Goal: Check status: Check status

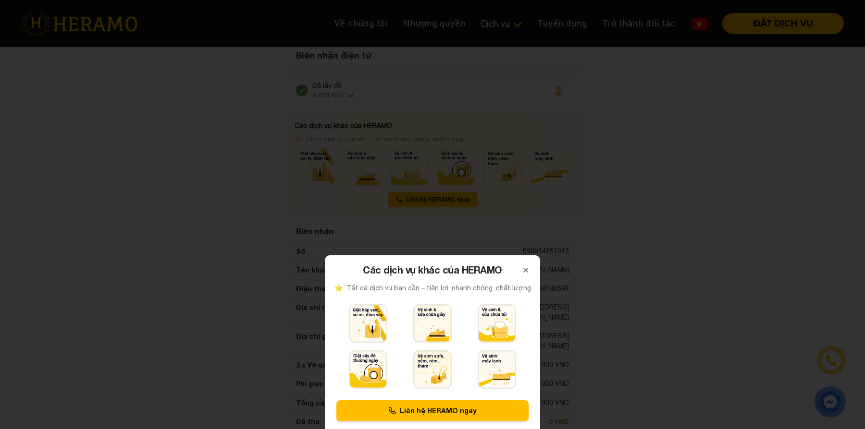
click at [526, 270] on icon at bounding box center [526, 271] width 4 height 4
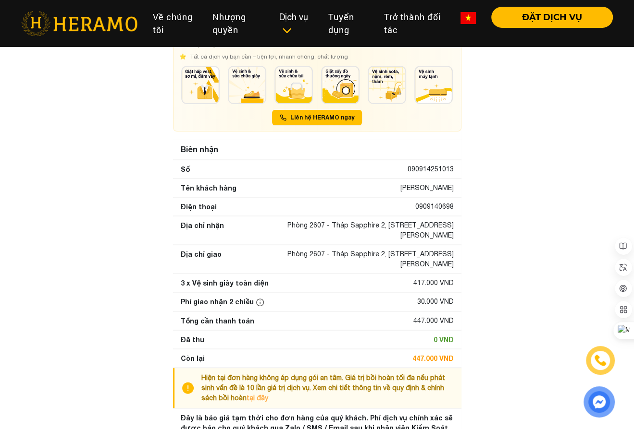
scroll to position [94, 0]
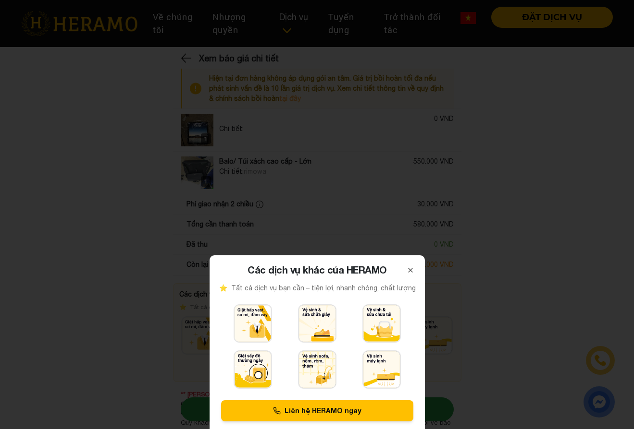
click at [411, 270] on icon at bounding box center [410, 271] width 8 height 8
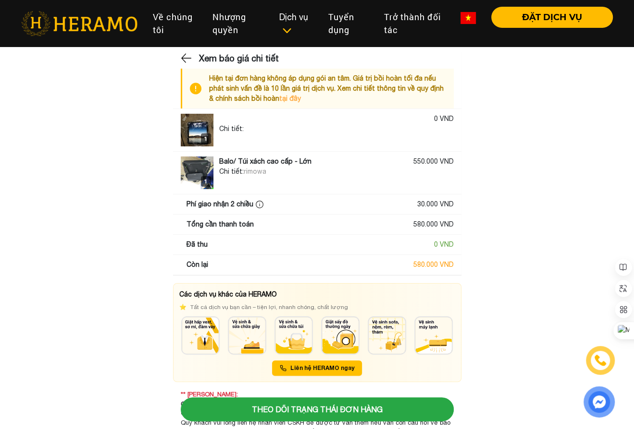
click at [500, 233] on main "Xem báo giá chi tiết Hiện tại đơn hàng không áp dụng gói an tâm. Giá trị bồi ho…" at bounding box center [317, 258] width 634 height 412
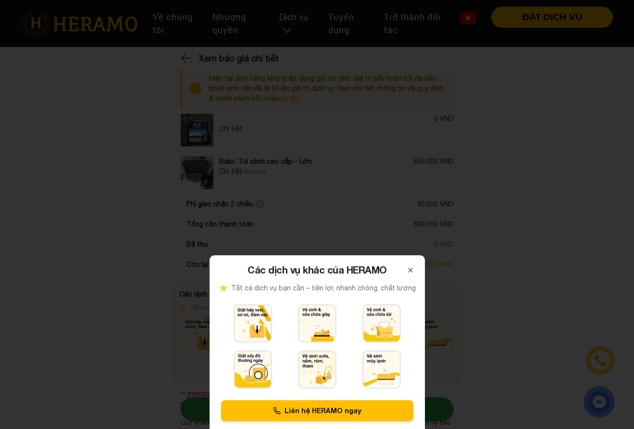
click at [411, 271] on icon at bounding box center [410, 271] width 8 height 8
